Goal: Transaction & Acquisition: Obtain resource

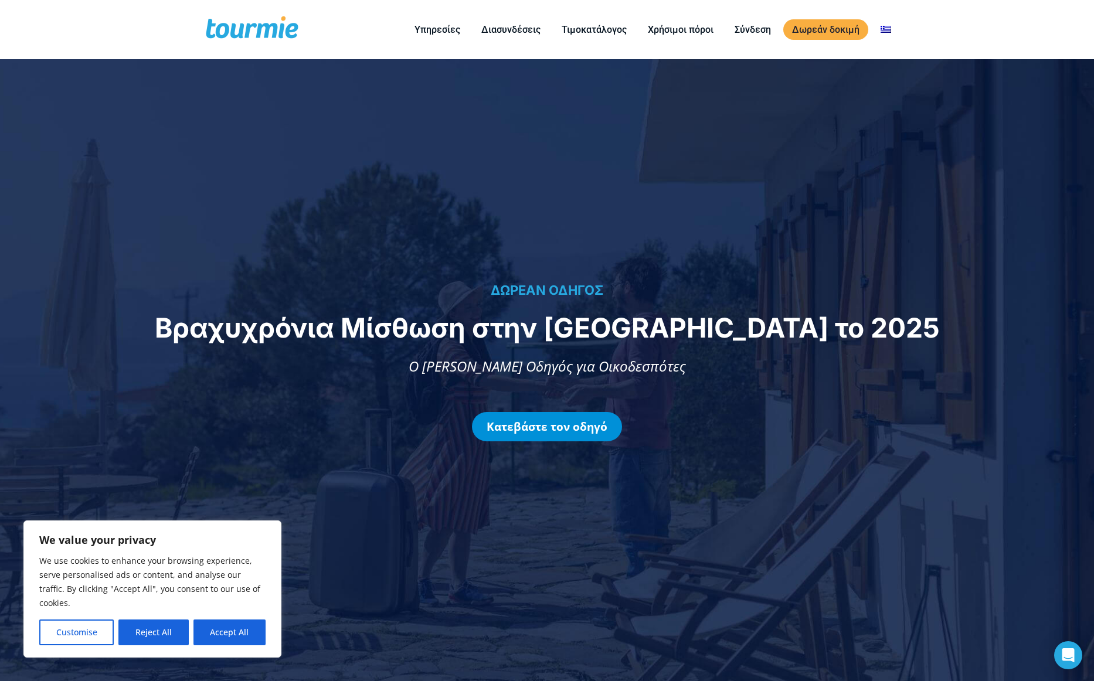
click at [580, 420] on link "Κατεβάστε τον οδηγό" at bounding box center [547, 426] width 150 height 29
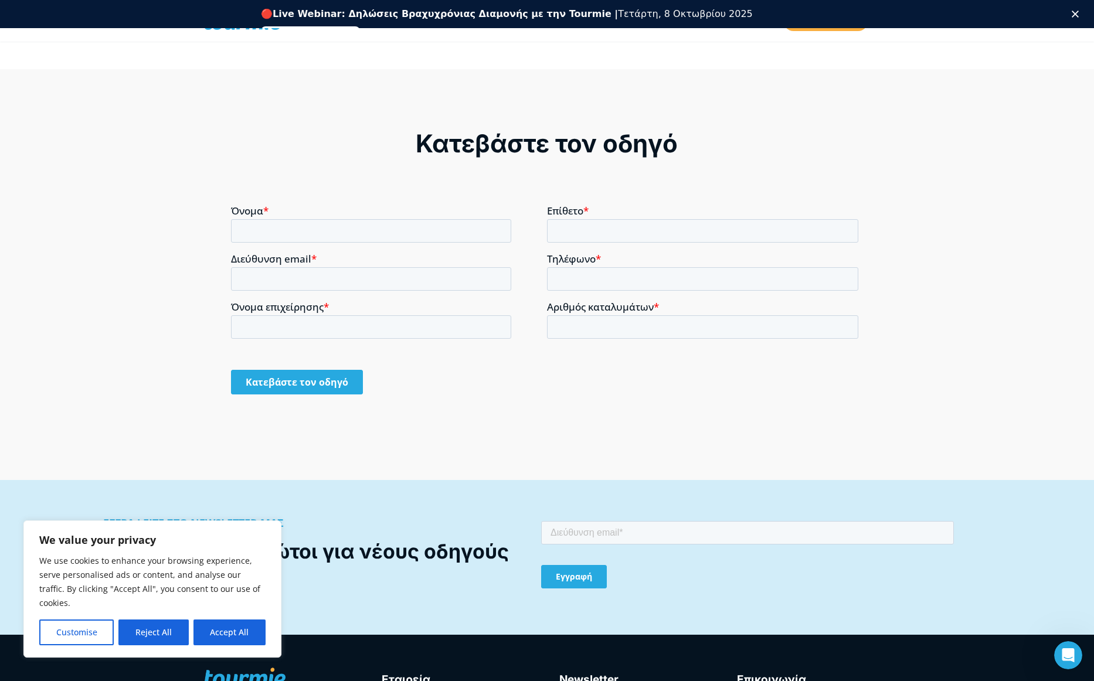
drag, startPoint x: 599, startPoint y: 530, endPoint x: 599, endPoint y: 514, distance: 16.4
click at [599, 519] on html "Εγγραφή" at bounding box center [747, 564] width 413 height 90
type input "asotiro@gmail.com"
click at [594, 575] on input "Εγγραφή" at bounding box center [574, 576] width 66 height 23
